Goal: Information Seeking & Learning: Learn about a topic

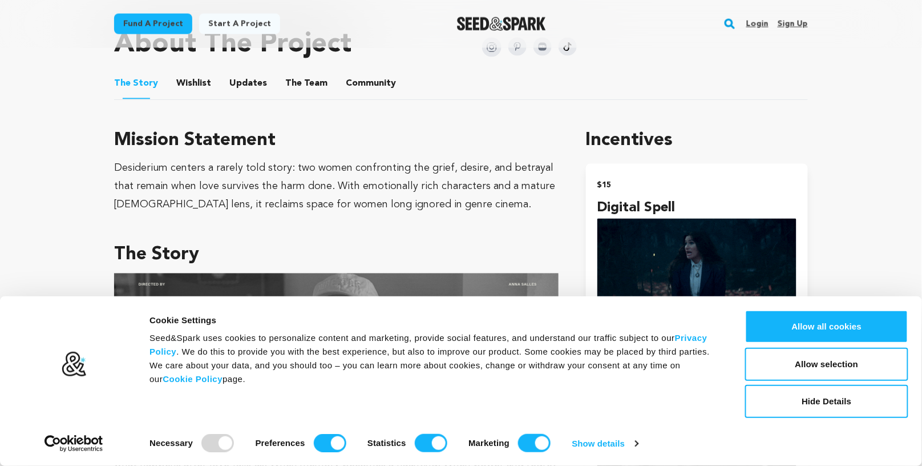
scroll to position [599, 0]
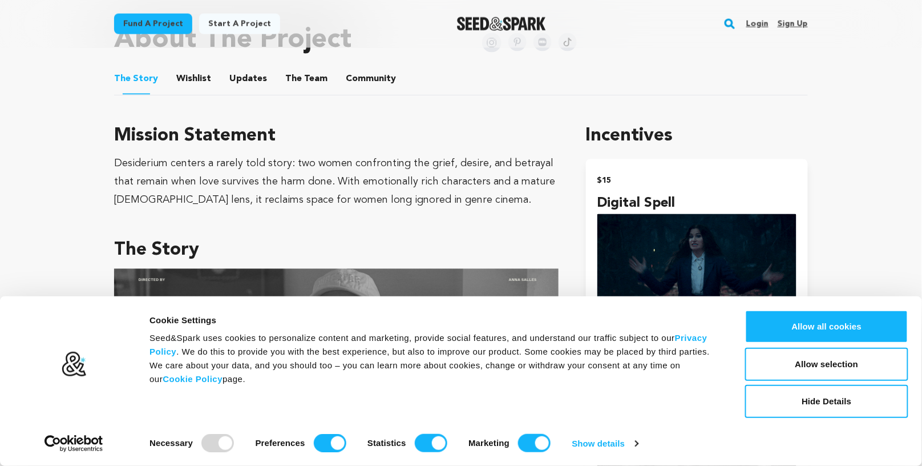
click at [129, 159] on div "Desiderium centers a rarely told story: two women confronting the grief, desire…" at bounding box center [336, 182] width 444 height 55
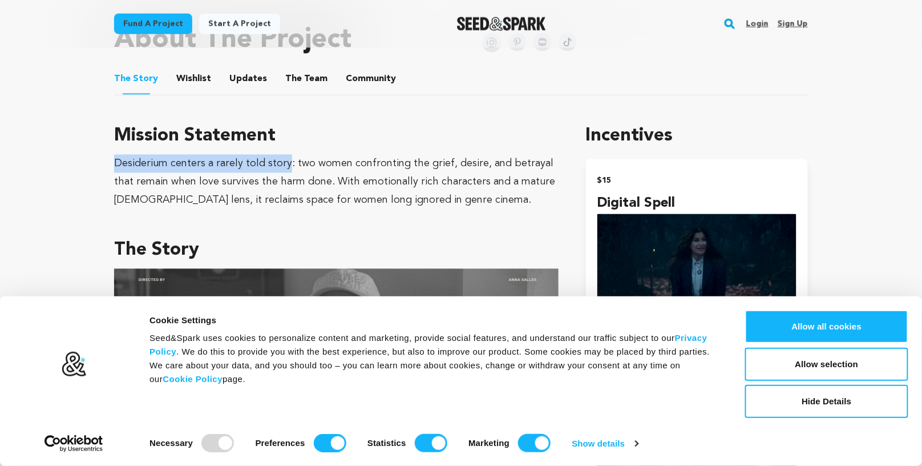
drag, startPoint x: 129, startPoint y: 159, endPoint x: 276, endPoint y: 163, distance: 146.7
click at [276, 163] on div "Desiderium centers a rarely told story: two women confronting the grief, desire…" at bounding box center [336, 182] width 444 height 55
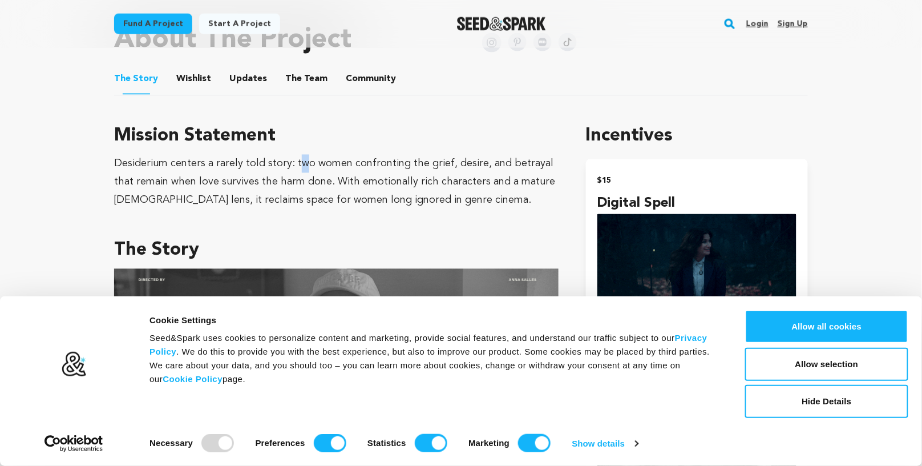
click at [298, 166] on div "Desiderium centers a rarely told story: two women confronting the grief, desire…" at bounding box center [336, 182] width 444 height 55
drag, startPoint x: 298, startPoint y: 166, endPoint x: 323, endPoint y: 168, distance: 25.7
click at [323, 168] on div "Desiderium centers a rarely told story: two women confronting the grief, desire…" at bounding box center [336, 182] width 444 height 55
click at [300, 164] on div "Desiderium centers a rarely told story: two women confronting the grief, desire…" at bounding box center [336, 182] width 444 height 55
drag, startPoint x: 300, startPoint y: 164, endPoint x: 424, endPoint y: 160, distance: 124.4
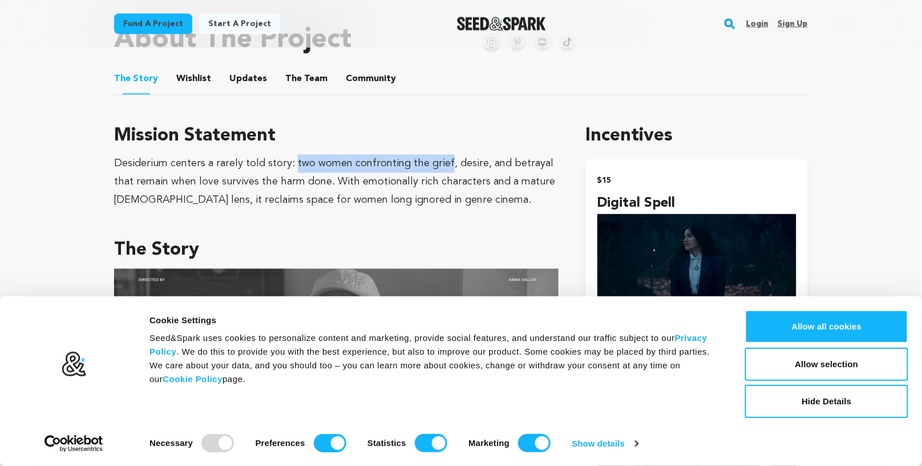
click at [424, 160] on div "Desiderium centers a rarely told story: two women confronting the grief, desire…" at bounding box center [336, 182] width 444 height 55
click at [465, 164] on div "Desiderium centers a rarely told story: two women confronting the grief, desire…" at bounding box center [336, 182] width 444 height 55
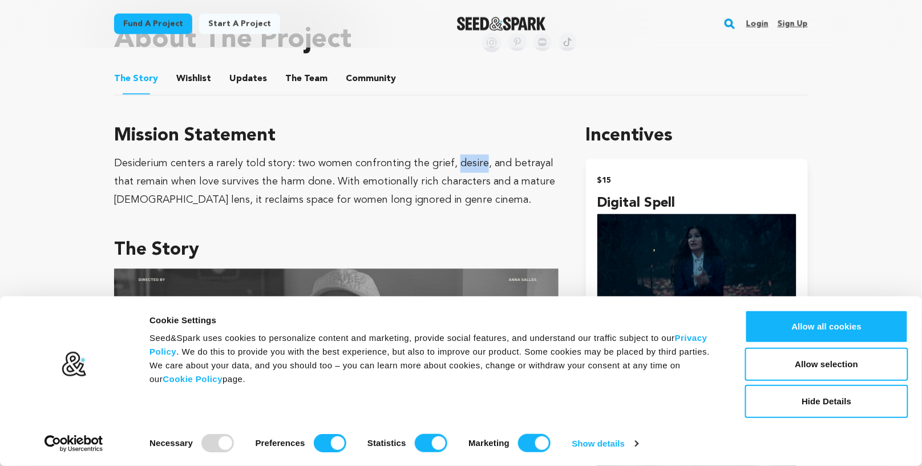
click at [465, 164] on div "Desiderium centers a rarely told story: two women confronting the grief, desire…" at bounding box center [336, 182] width 444 height 55
click at [502, 167] on div "Desiderium centers a rarely told story: two women confronting the grief, desire…" at bounding box center [336, 182] width 444 height 55
click at [122, 177] on div "Desiderium centers a rarely told story: two women confronting the grief, desire…" at bounding box center [336, 182] width 444 height 55
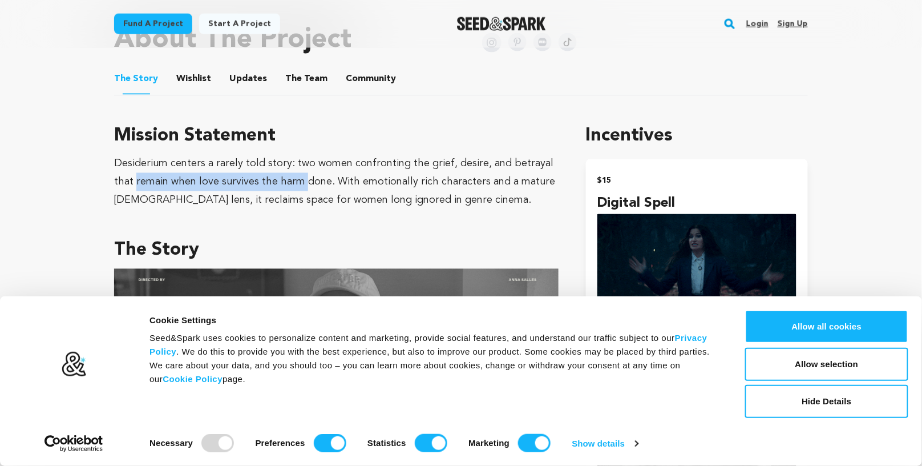
drag, startPoint x: 122, startPoint y: 177, endPoint x: 278, endPoint y: 177, distance: 155.8
click at [278, 177] on div "Desiderium centers a rarely told story: two women confronting the grief, desire…" at bounding box center [336, 182] width 444 height 55
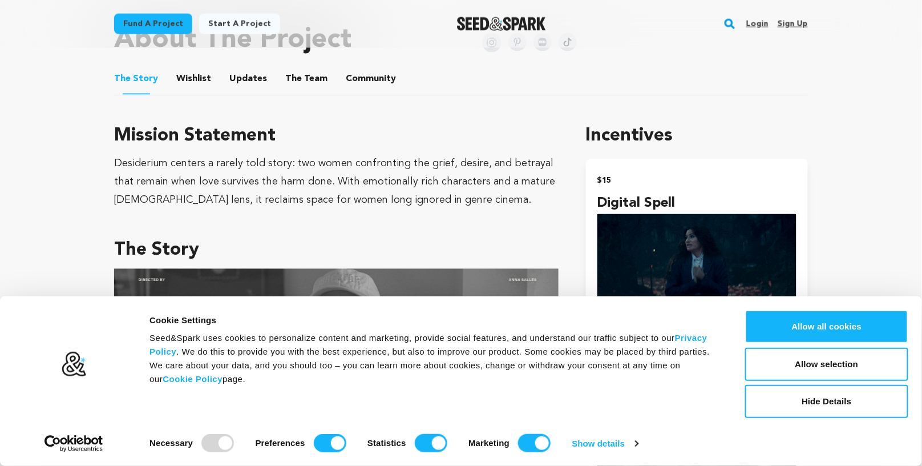
click at [280, 178] on div "Desiderium centers a rarely told story: two women confronting the grief, desire…" at bounding box center [336, 182] width 444 height 55
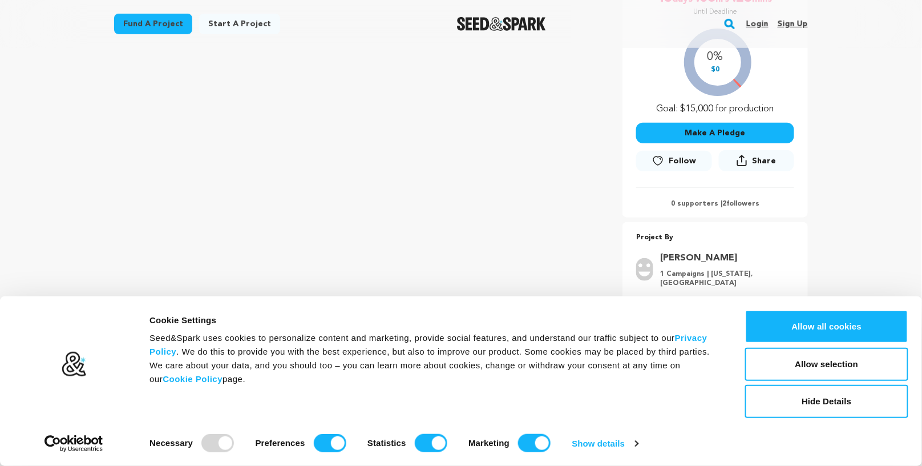
scroll to position [228, 0]
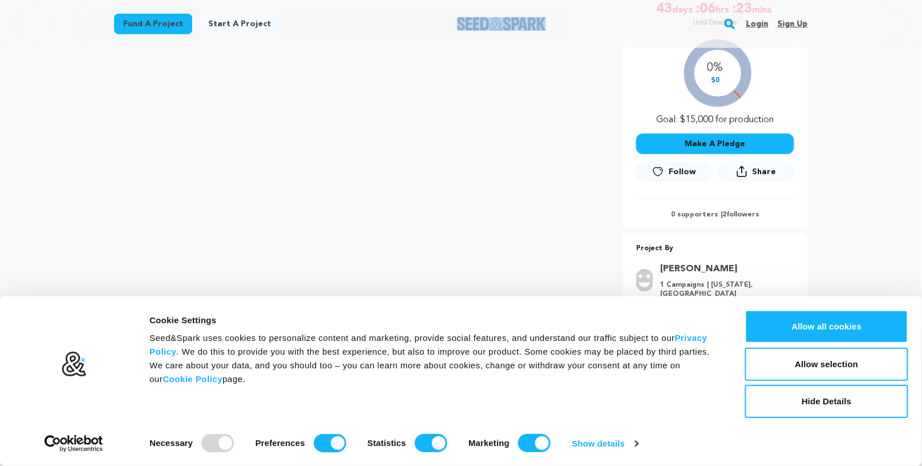
drag, startPoint x: 419, startPoint y: 20, endPoint x: 552, endPoint y: 21, distance: 132.9
click at [552, 21] on div at bounding box center [502, 24] width 158 height 30
click at [416, 15] on div "Fund a project Start a project Search Login Sign up Start a project Fund a proj…" at bounding box center [452, 24] width 712 height 30
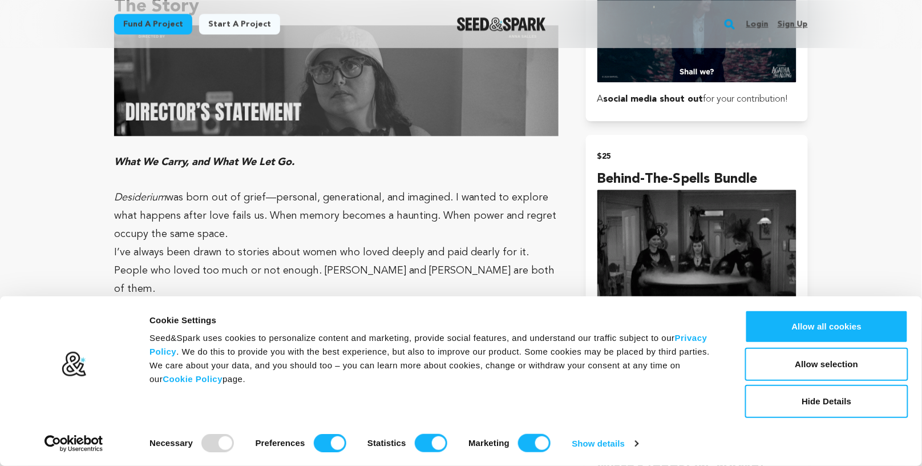
scroll to position [843, 0]
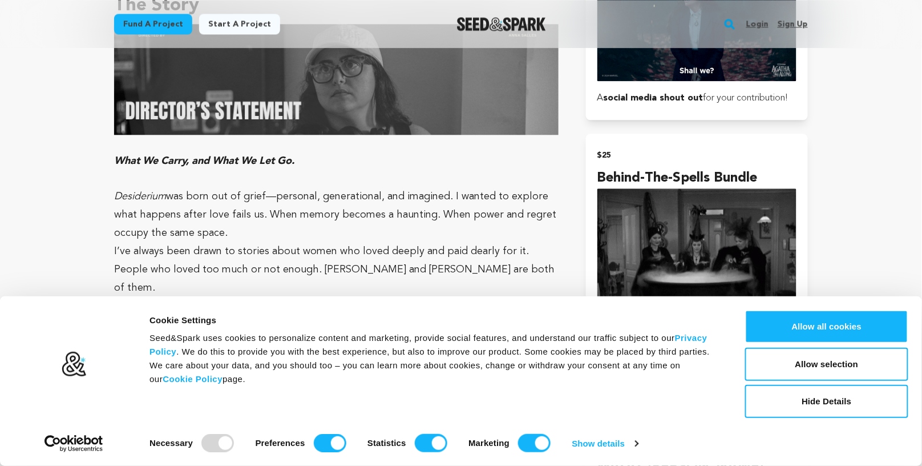
click at [128, 159] on em "What We Carry, and What We Let Go." at bounding box center [204, 161] width 180 height 10
drag, startPoint x: 128, startPoint y: 159, endPoint x: 176, endPoint y: 158, distance: 47.9
click at [176, 158] on em "What We Carry, and What We Let Go." at bounding box center [204, 161] width 180 height 10
click at [204, 161] on em "What We Carry, and What We Let Go." at bounding box center [204, 161] width 180 height 10
drag, startPoint x: 204, startPoint y: 161, endPoint x: 282, endPoint y: 163, distance: 78.2
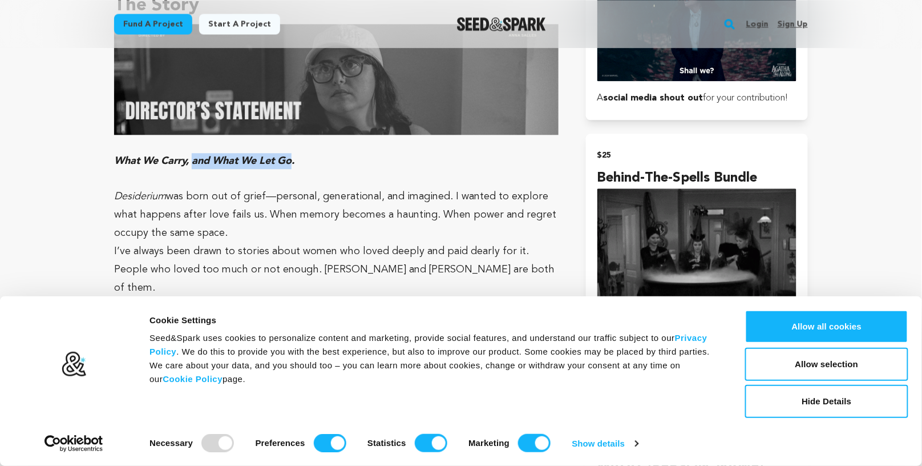
click at [282, 163] on em "What We Carry, and What We Let Go." at bounding box center [204, 161] width 180 height 10
click at [134, 195] on em "Desiderium" at bounding box center [140, 196] width 52 height 10
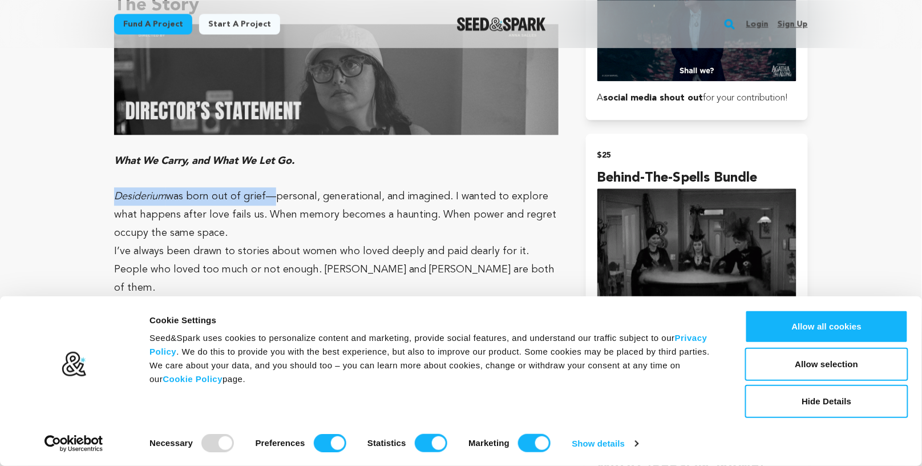
drag, startPoint x: 134, startPoint y: 195, endPoint x: 254, endPoint y: 197, distance: 121.0
click at [254, 197] on p "Desiderium was born out of grief—personal, generational, and imagined. I wanted…" at bounding box center [336, 214] width 444 height 55
click at [286, 193] on p "Desiderium was born out of grief—personal, generational, and imagined. I wanted…" at bounding box center [336, 214] width 444 height 55
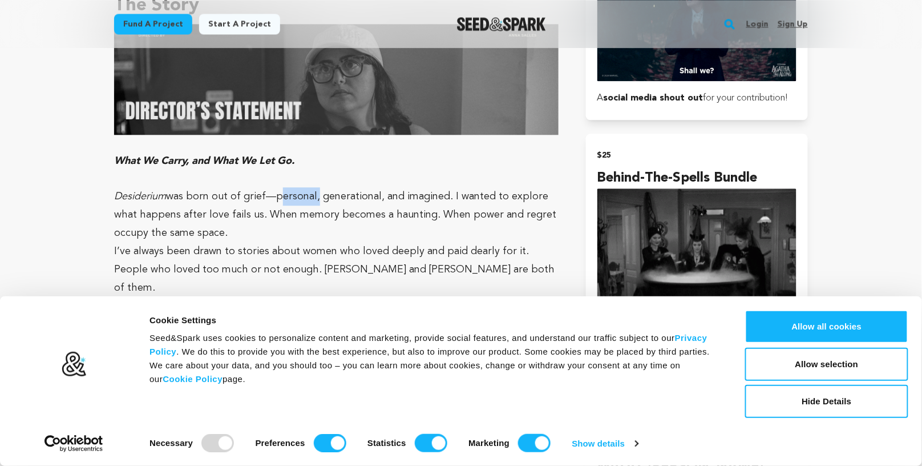
click at [286, 193] on p "Desiderium was born out of grief—personal, generational, and imagined. I wanted…" at bounding box center [336, 214] width 444 height 55
click at [347, 203] on p "Desiderium was born out of grief—personal, generational, and imagined. I wanted…" at bounding box center [336, 214] width 444 height 55
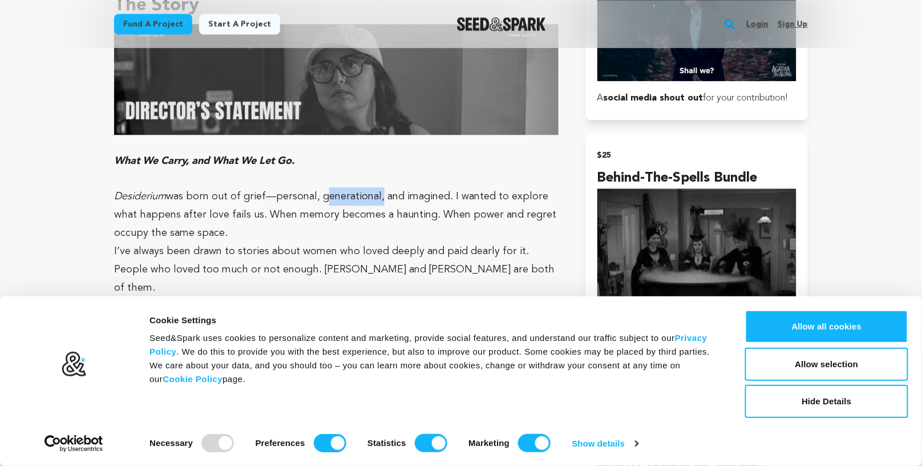
click at [347, 203] on p "Desiderium was born out of grief—personal, generational, and imagined. I wanted…" at bounding box center [336, 214] width 444 height 55
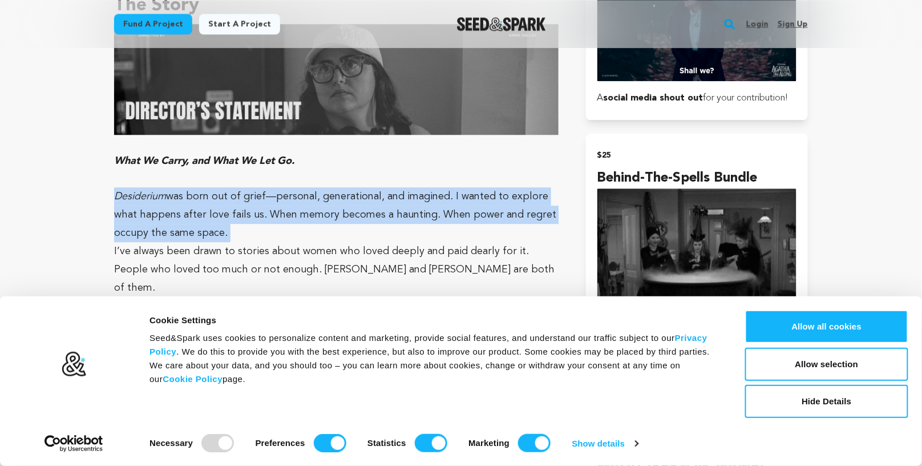
click at [347, 203] on p "Desiderium was born out of grief—personal, generational, and imagined. I wanted…" at bounding box center [336, 214] width 444 height 55
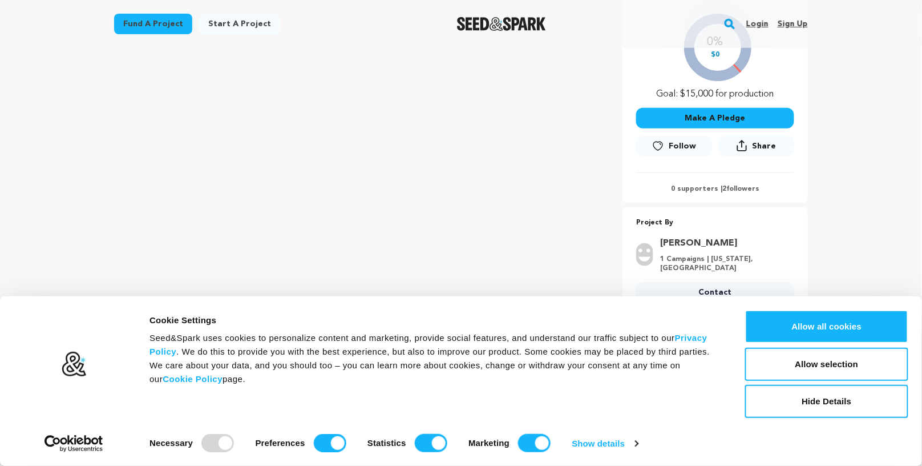
scroll to position [249, 0]
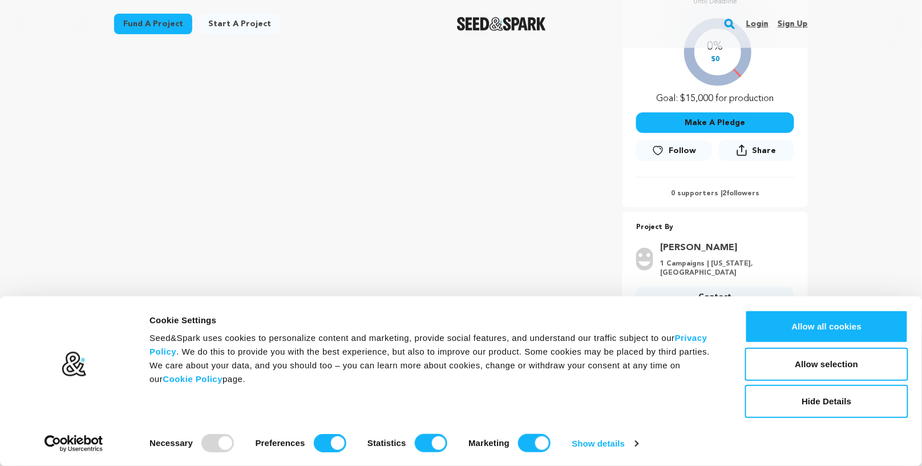
click at [261, 335] on div "Seed&Spark uses cookies to personalize content and marketing, provide social fe…" at bounding box center [434, 358] width 570 height 55
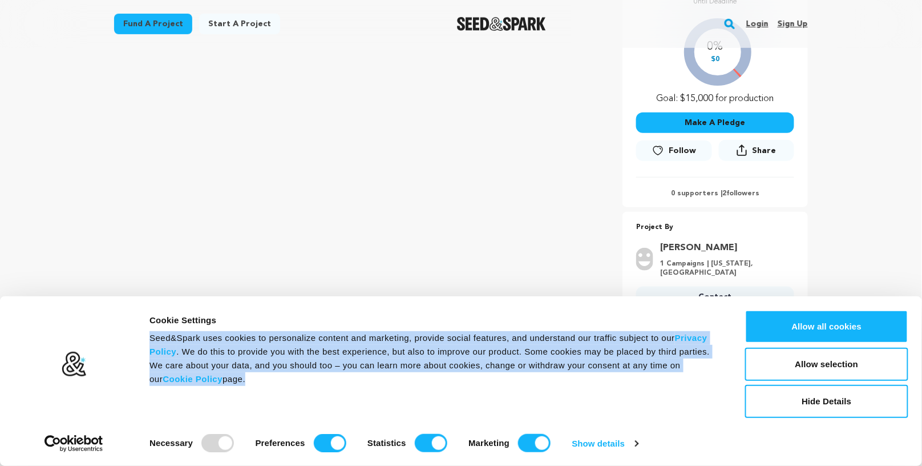
click at [261, 335] on div "Seed&Spark uses cookies to personalize content and marketing, provide social fe…" at bounding box center [434, 358] width 570 height 55
click at [251, 337] on div "Seed&Spark uses cookies to personalize content and marketing, provide social fe…" at bounding box center [434, 358] width 570 height 55
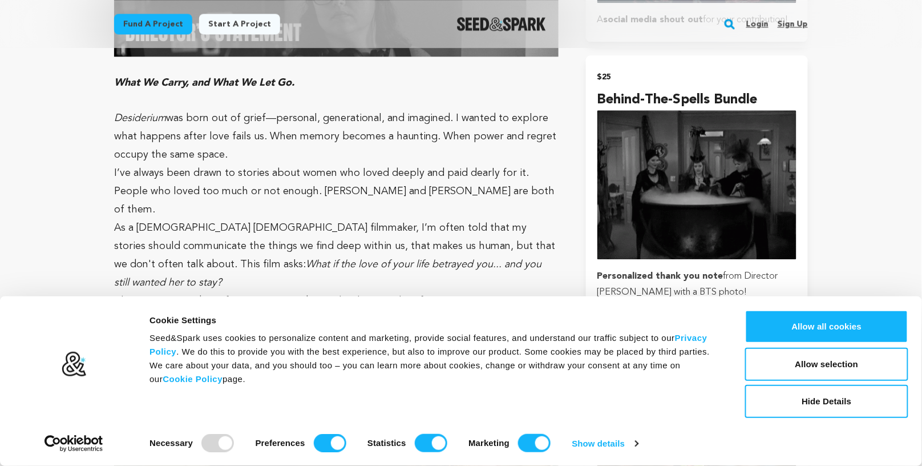
scroll to position [937, 0]
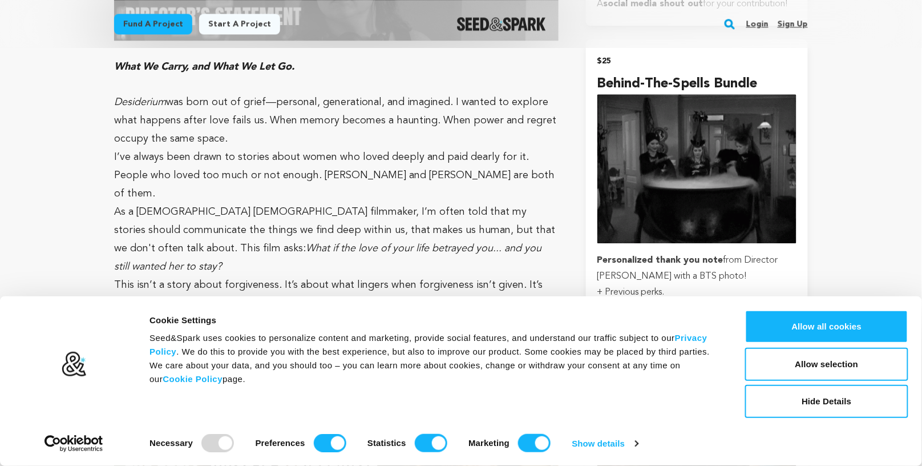
click at [122, 203] on p "As a [DEMOGRAPHIC_DATA] [DEMOGRAPHIC_DATA] filmmaker, I’m often told that my st…" at bounding box center [336, 239] width 444 height 73
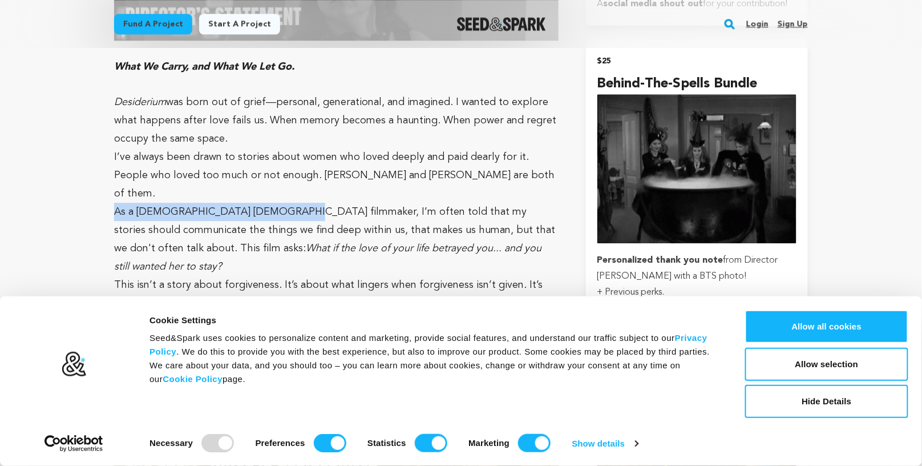
drag, startPoint x: 122, startPoint y: 196, endPoint x: 241, endPoint y: 192, distance: 119.3
click at [241, 203] on p "As a [DEMOGRAPHIC_DATA] [DEMOGRAPHIC_DATA] filmmaker, I’m often told that my st…" at bounding box center [336, 239] width 444 height 73
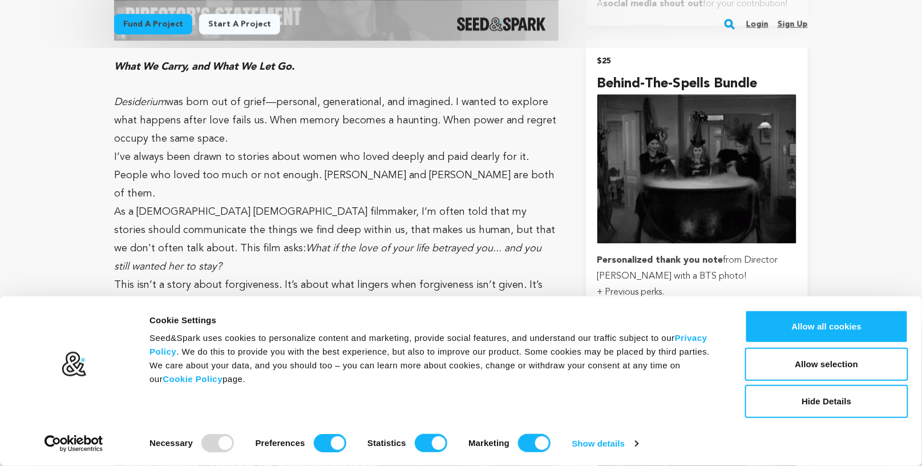
click at [292, 203] on p "As a [DEMOGRAPHIC_DATA] [DEMOGRAPHIC_DATA] filmmaker, I’m often told that my st…" at bounding box center [336, 239] width 444 height 73
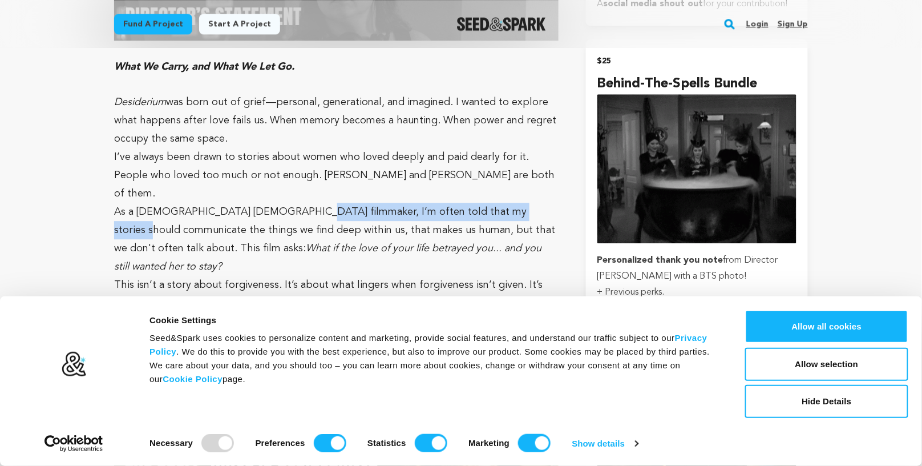
drag, startPoint x: 292, startPoint y: 192, endPoint x: 507, endPoint y: 190, distance: 214.5
click at [507, 203] on p "As a [DEMOGRAPHIC_DATA] [DEMOGRAPHIC_DATA] filmmaker, I’m often told that my st…" at bounding box center [336, 239] width 444 height 73
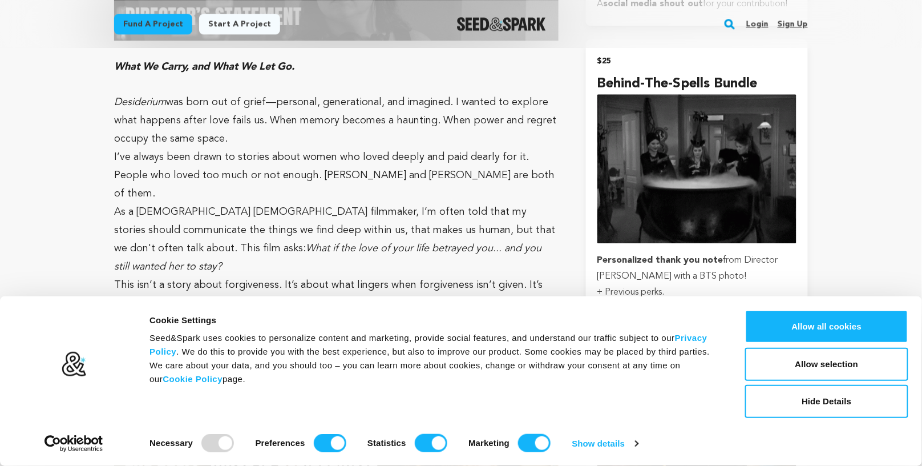
click at [135, 212] on p "As a [DEMOGRAPHIC_DATA] [DEMOGRAPHIC_DATA] filmmaker, I’m often told that my st…" at bounding box center [336, 239] width 444 height 73
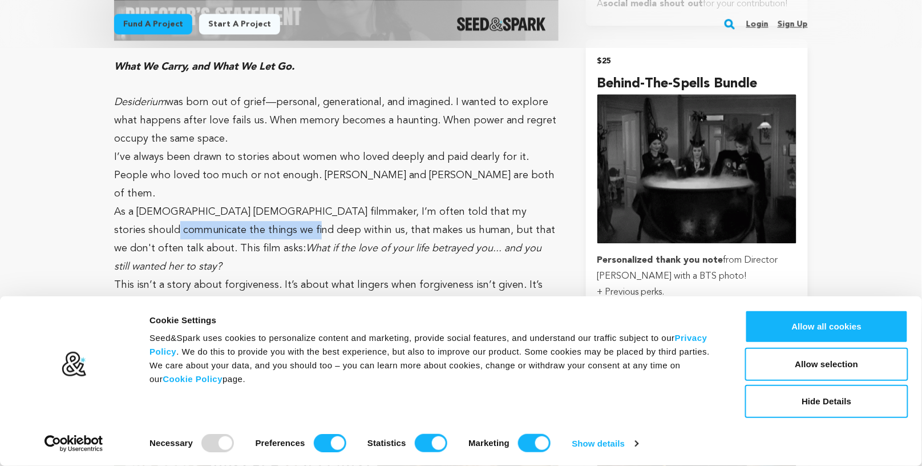
drag, startPoint x: 165, startPoint y: 208, endPoint x: 238, endPoint y: 207, distance: 73.1
click at [237, 206] on p "As a [DEMOGRAPHIC_DATA] [DEMOGRAPHIC_DATA] filmmaker, I’m often told that my st…" at bounding box center [336, 239] width 444 height 73
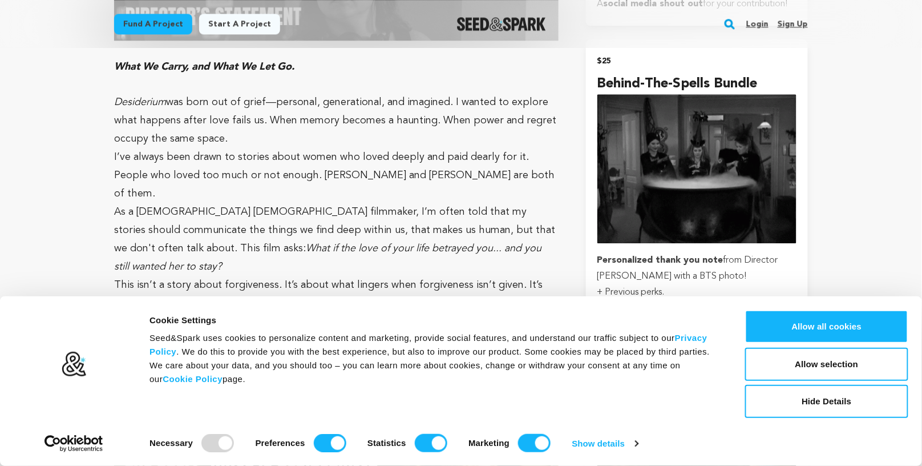
click at [254, 208] on p "As a [DEMOGRAPHIC_DATA] [DEMOGRAPHIC_DATA] filmmaker, I’m often told that my st…" at bounding box center [336, 239] width 444 height 73
drag, startPoint x: 254, startPoint y: 208, endPoint x: 328, endPoint y: 211, distance: 74.3
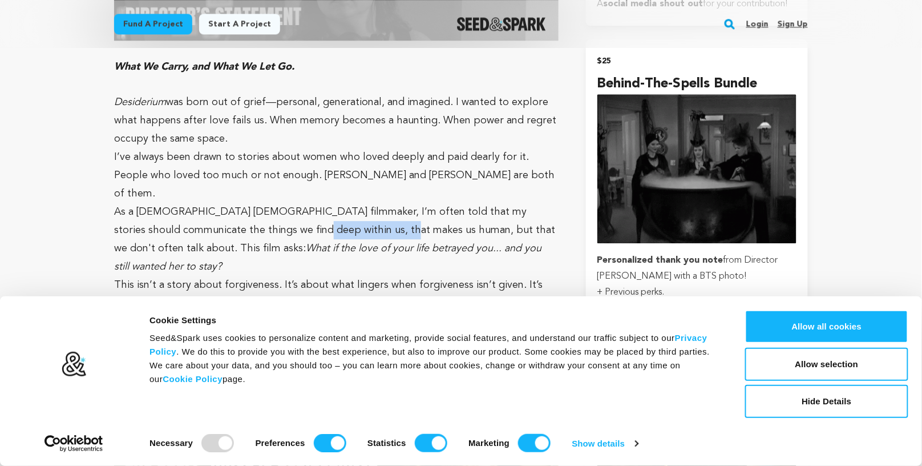
click at [328, 211] on p "As a [DEMOGRAPHIC_DATA] [DEMOGRAPHIC_DATA] filmmaker, I’m often told that my st…" at bounding box center [336, 239] width 444 height 73
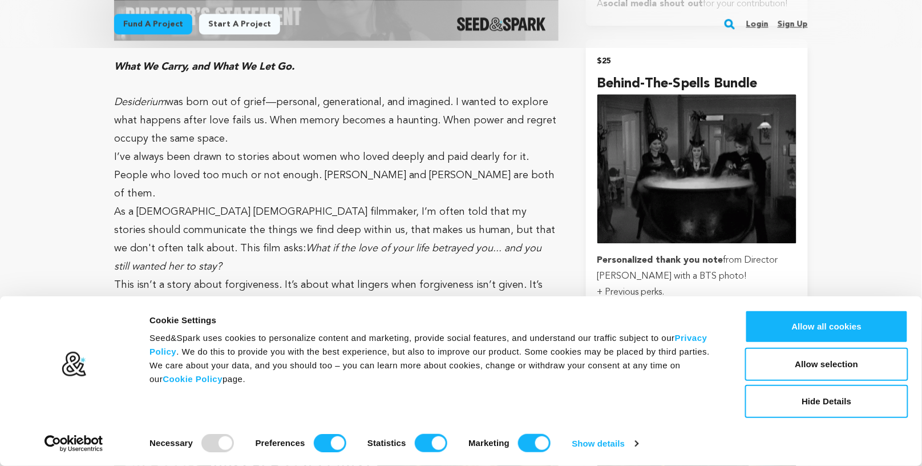
click at [383, 207] on p "As a [DEMOGRAPHIC_DATA] [DEMOGRAPHIC_DATA] filmmaker, I’m often told that my st…" at bounding box center [336, 239] width 444 height 73
click at [147, 243] on em "What if the love of your life betrayed you... and you still wanted her to stay?" at bounding box center [327, 257] width 427 height 29
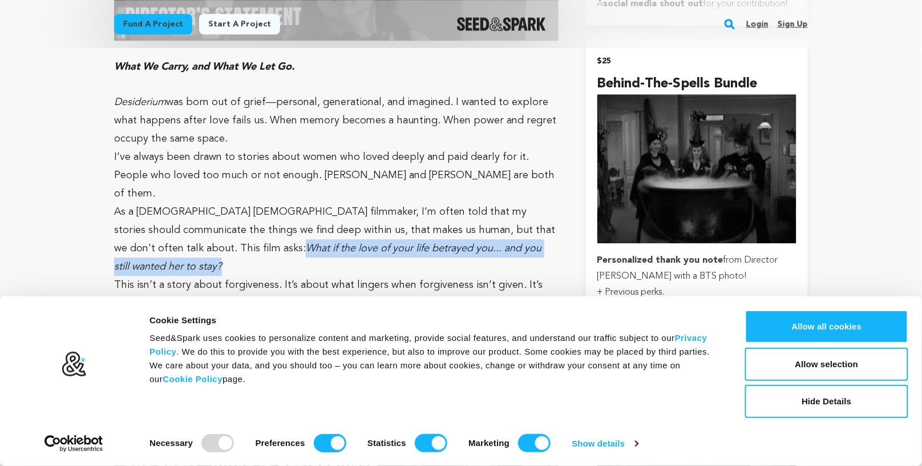
drag, startPoint x: 147, startPoint y: 229, endPoint x: 479, endPoint y: 229, distance: 331.5
click at [479, 243] on em "What if the love of your life betrayed you... and you still wanted her to stay?" at bounding box center [327, 257] width 427 height 29
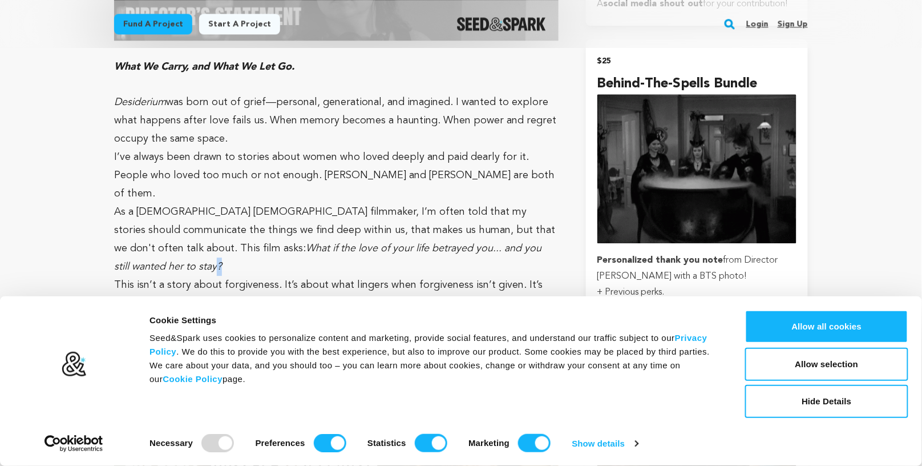
click at [479, 243] on em "What if the love of your life betrayed you... and you still wanted her to stay?" at bounding box center [327, 257] width 427 height 29
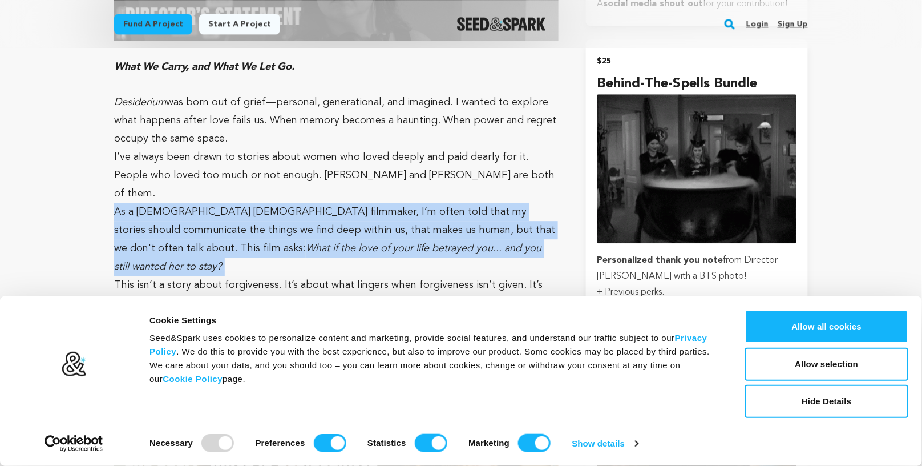
click at [479, 243] on em "What if the love of your life betrayed you... and you still wanted her to stay?" at bounding box center [327, 257] width 427 height 29
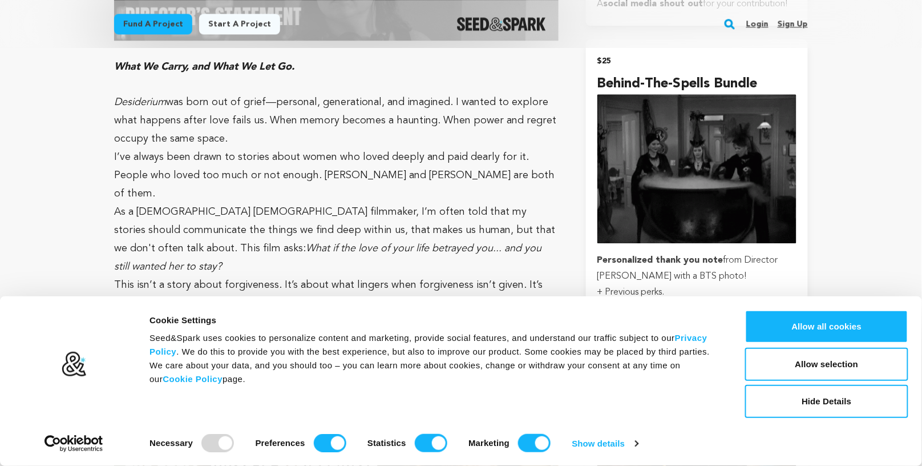
click at [260, 276] on p "This isn’t a story about forgiveness. It’s about what lingers when forgiveness …" at bounding box center [336, 303] width 444 height 55
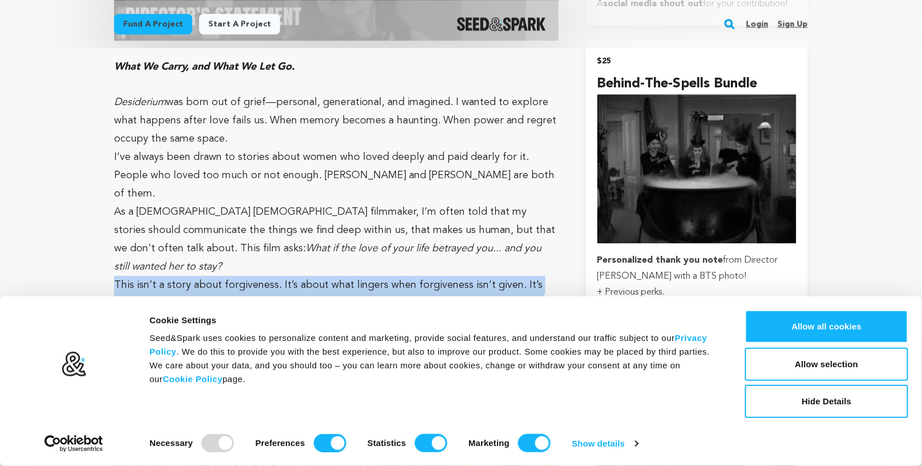
click at [260, 276] on p "This isn’t a story about forgiveness. It’s about what lingers when forgiveness …" at bounding box center [336, 303] width 444 height 55
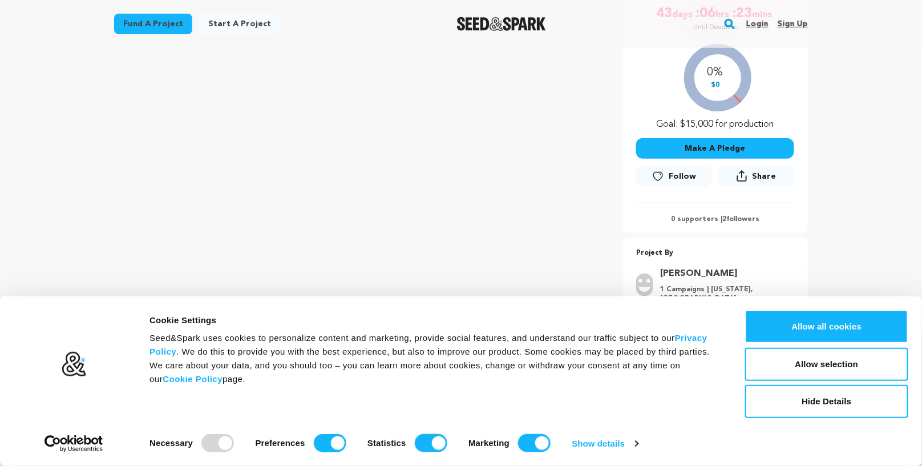
scroll to position [225, 0]
